Goal: Information Seeking & Learning: Check status

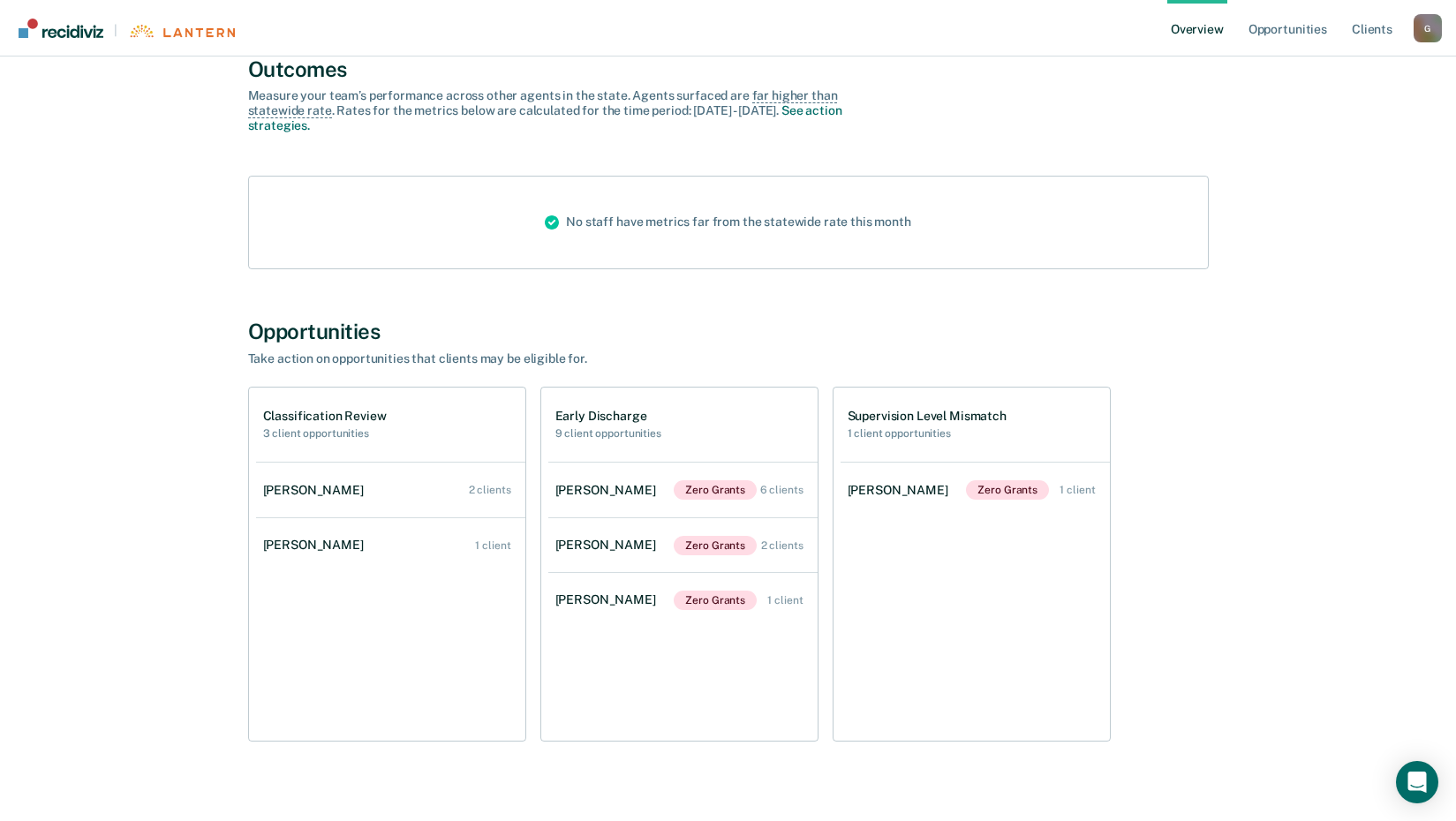
scroll to position [162, 0]
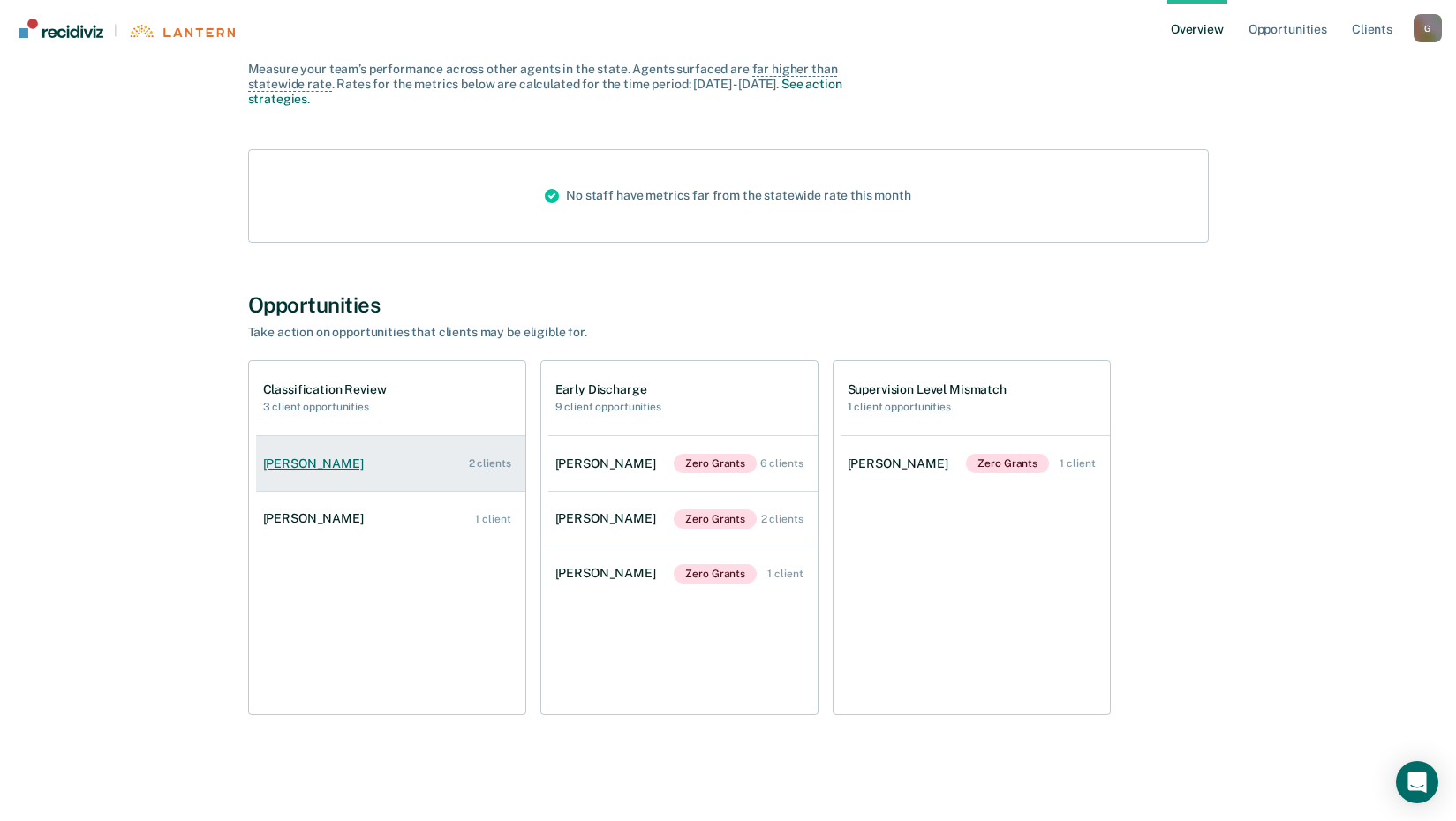
click at [348, 460] on div "[PERSON_NAME]" at bounding box center [316, 464] width 108 height 15
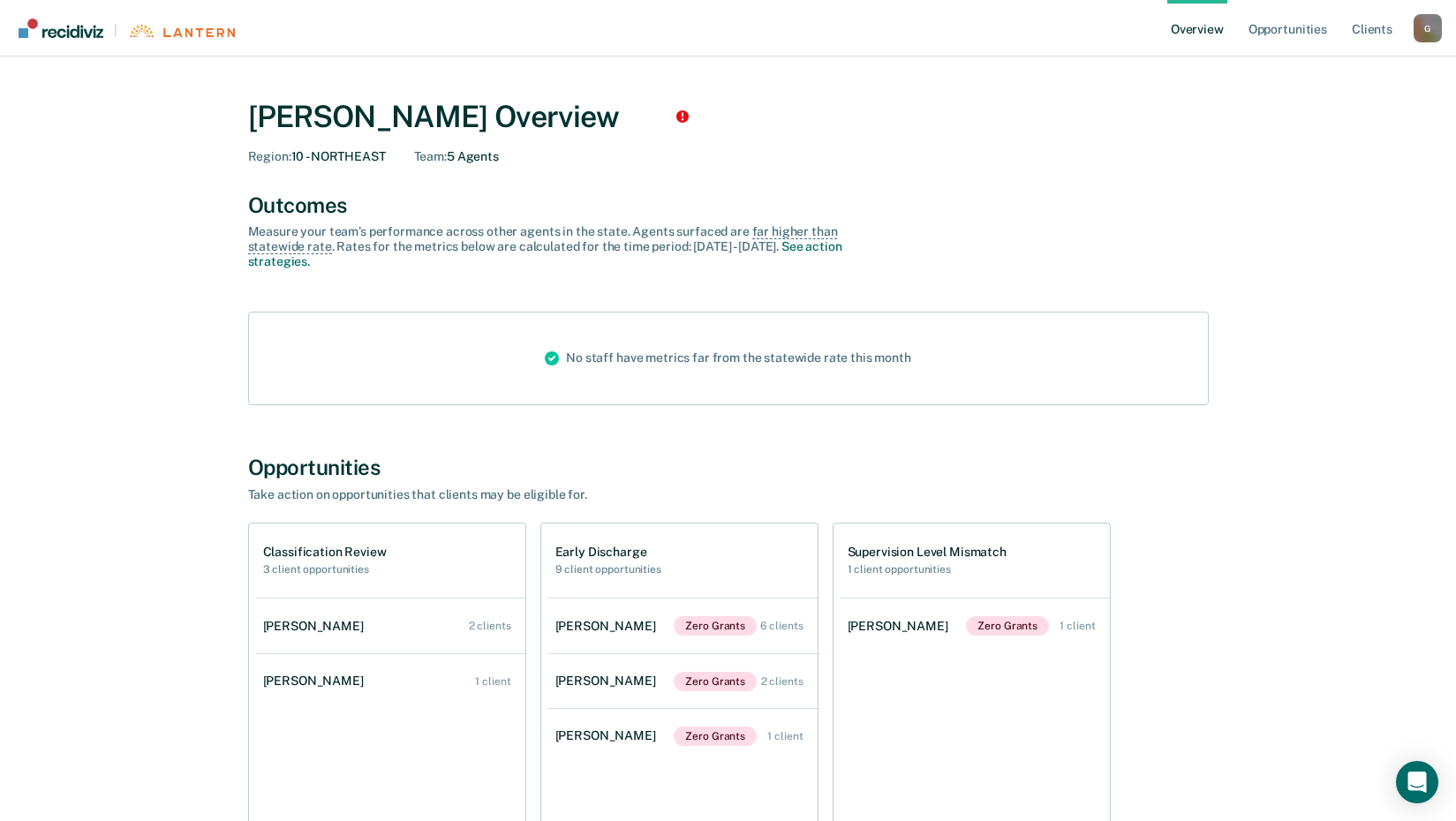
click at [983, 219] on div "Outcomes Measure your team’s performance across other agent s in the state. Age…" at bounding box center [728, 230] width 961 height 77
click at [788, 630] on div "6 clients" at bounding box center [781, 625] width 43 height 12
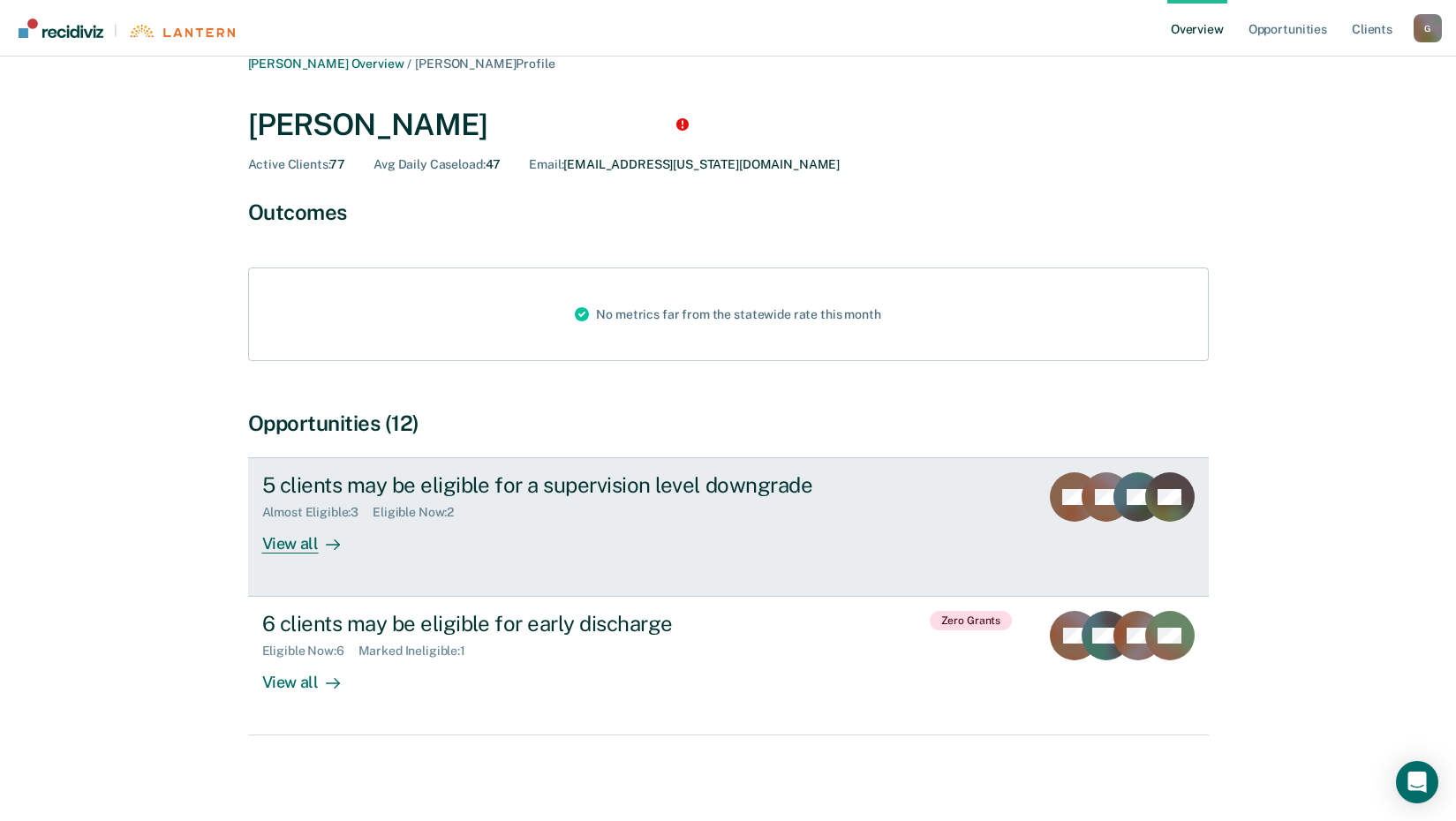
scroll to position [28, 0]
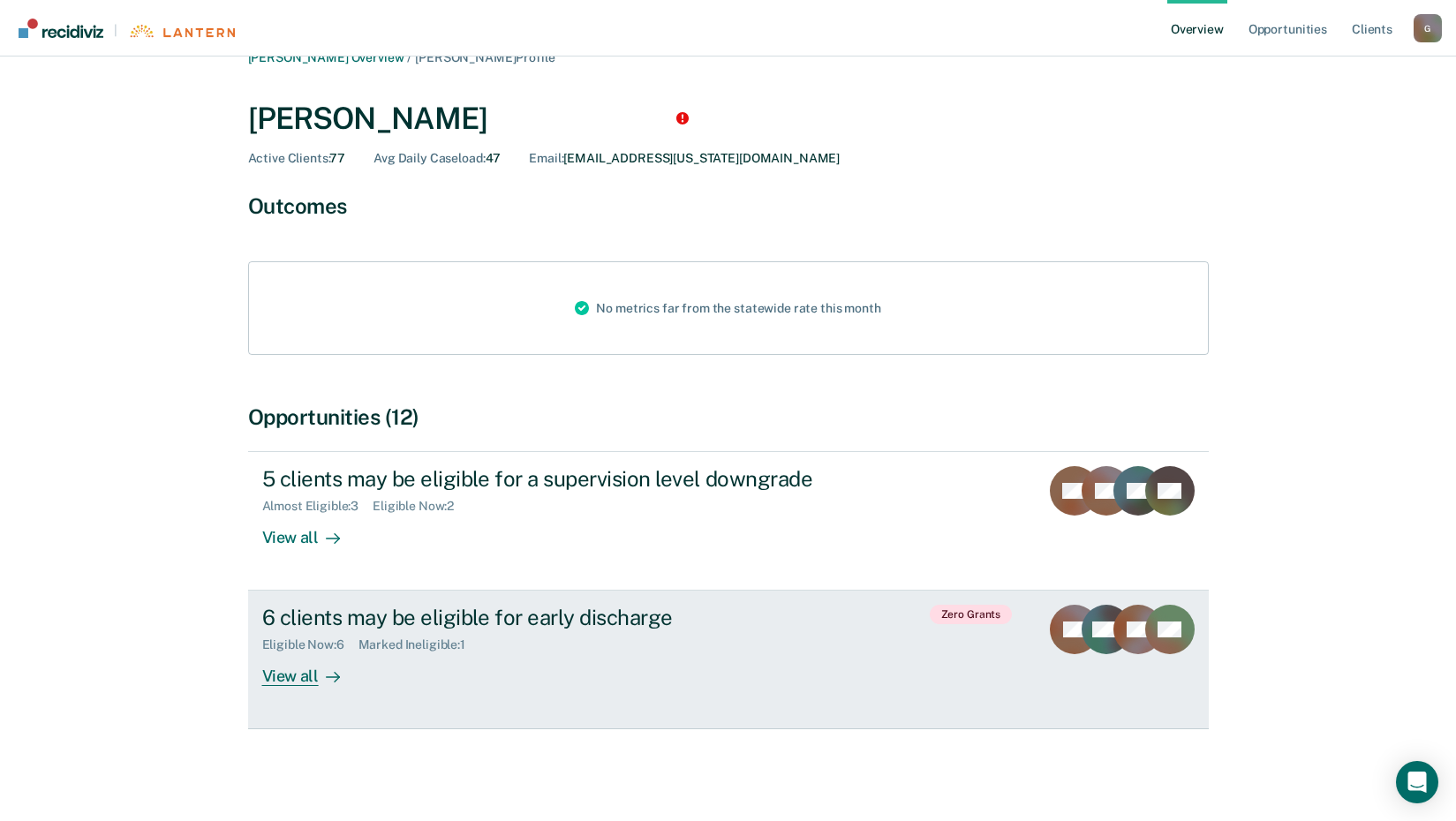
click at [298, 678] on div "View all" at bounding box center [312, 670] width 99 height 34
